Goal: Task Accomplishment & Management: Manage account settings

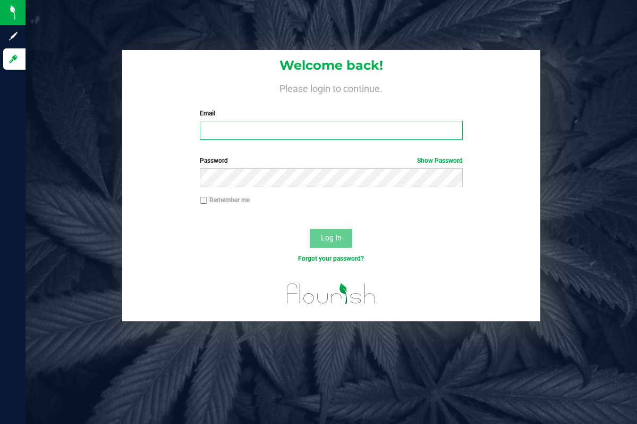
type input "[EMAIL_ADDRESS][DOMAIN_NAME]"
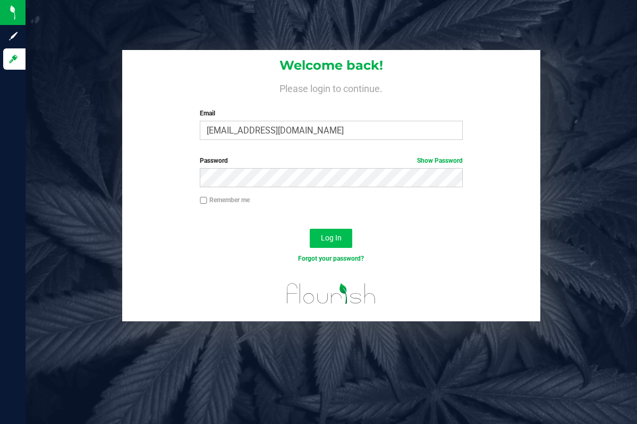
click at [327, 234] on span "Log In" at bounding box center [331, 237] width 21 height 9
click at [332, 237] on span "Log In" at bounding box center [331, 237] width 21 height 9
click at [338, 241] on span "Log In" at bounding box center [331, 237] width 21 height 9
click at [426, 157] on link "Show Password" at bounding box center [440, 160] width 46 height 7
click at [426, 159] on link "Hide Password" at bounding box center [441, 160] width 43 height 7
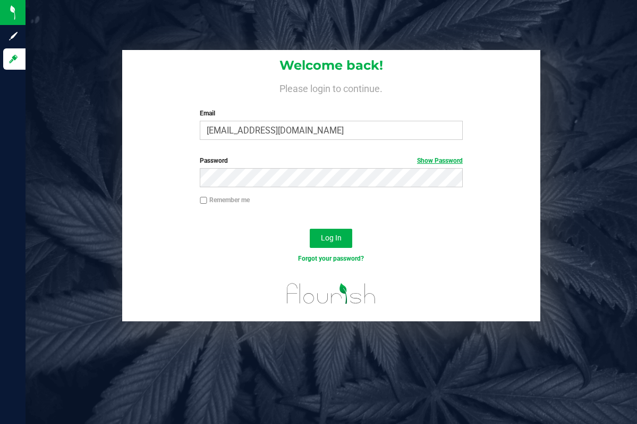
click at [443, 161] on link "Show Password" at bounding box center [440, 160] width 46 height 7
click at [330, 238] on span "Log In" at bounding box center [331, 237] width 21 height 9
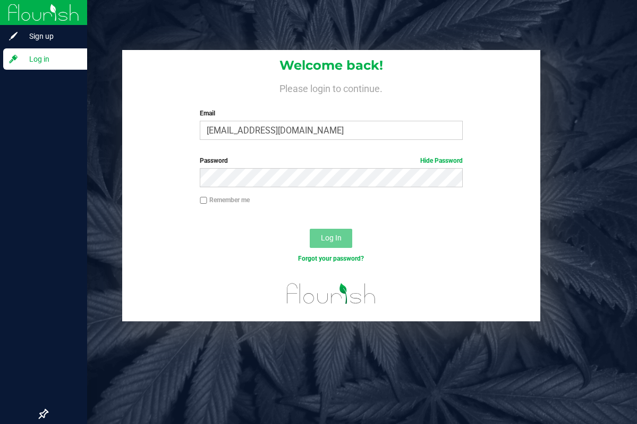
click at [22, 61] on span "Log in" at bounding box center [51, 59] width 64 height 13
click at [36, 60] on span "Log in" at bounding box center [51, 59] width 64 height 13
click at [58, 60] on span "Log in" at bounding box center [51, 59] width 64 height 13
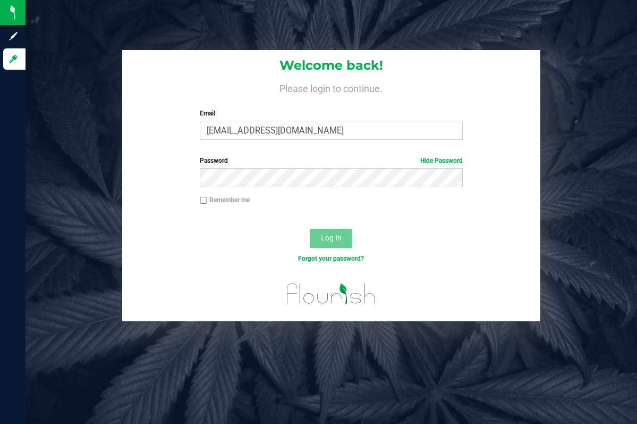
click at [203, 200] on input "Remember me" at bounding box center [203, 200] width 7 height 7
checkbox input "false"
click at [320, 234] on button "Log In" at bounding box center [331, 238] width 43 height 19
click at [335, 255] on link "Forgot your password?" at bounding box center [331, 258] width 66 height 7
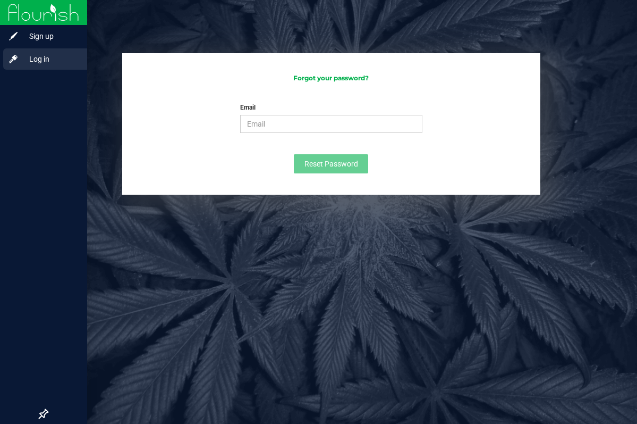
click at [43, 57] on span "Log in" at bounding box center [51, 59] width 64 height 13
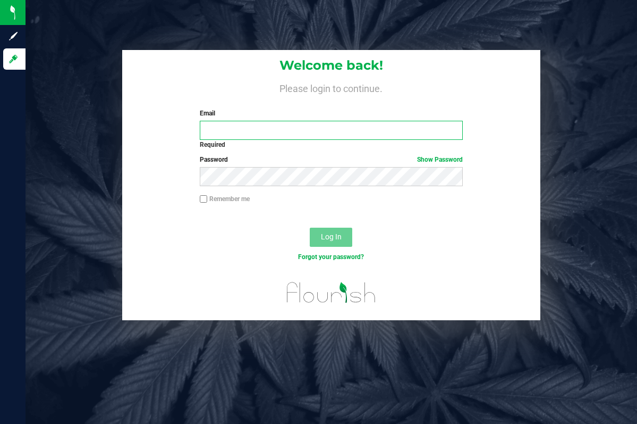
type input "[EMAIL_ADDRESS][DOMAIN_NAME]"
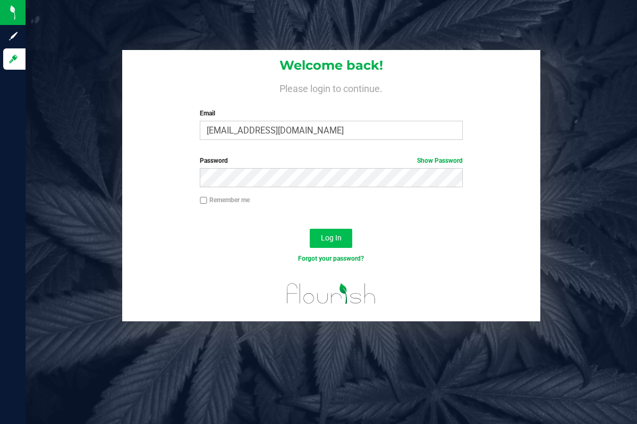
click at [316, 238] on button "Log In" at bounding box center [331, 238] width 43 height 19
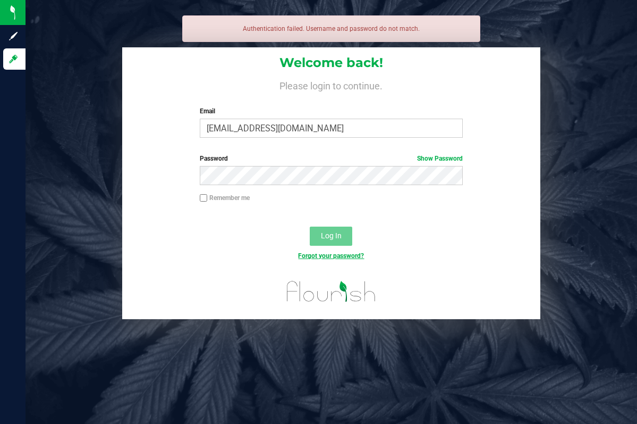
click at [331, 257] on link "Forgot your password?" at bounding box center [331, 255] width 66 height 7
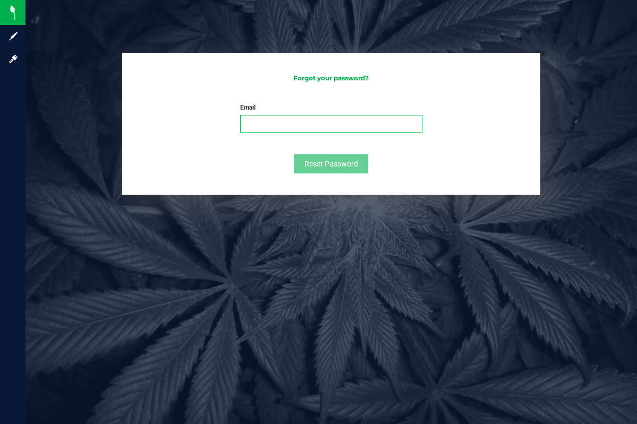
click at [262, 115] on input "Email" at bounding box center [331, 124] width 183 height 18
type input "[EMAIL_ADDRESS][DOMAIN_NAME]"
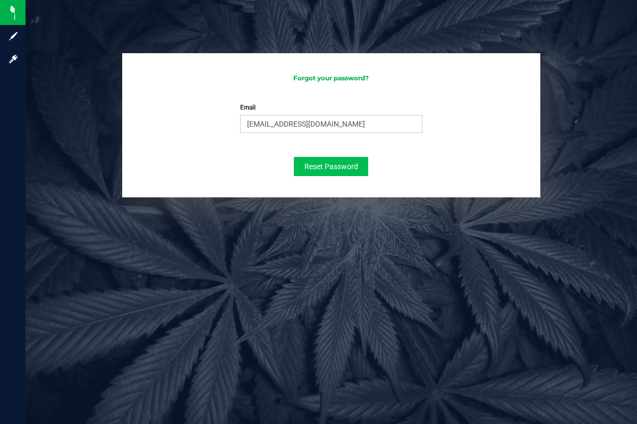
click at [314, 163] on span "Reset Password" at bounding box center [332, 166] width 54 height 9
